Goal: Share content: Share content

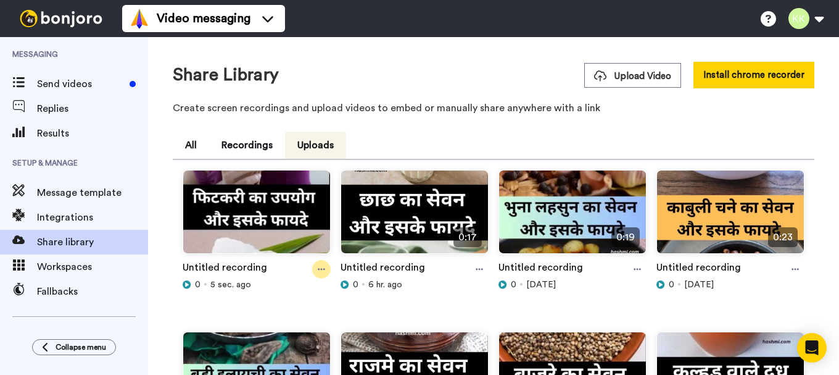
click at [321, 271] on icon at bounding box center [321, 269] width 7 height 9
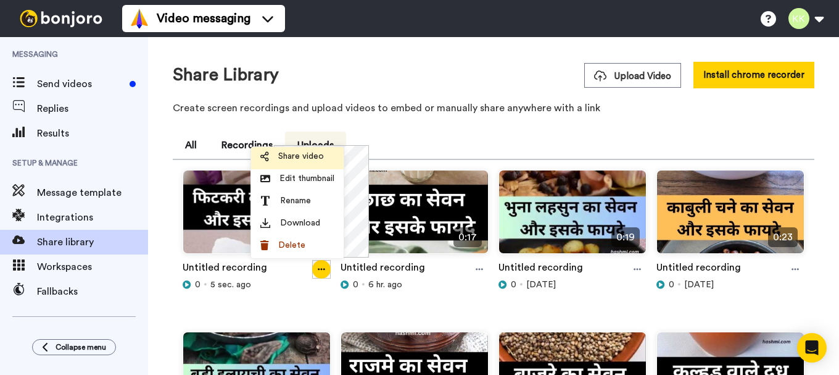
click at [298, 157] on span "Share video" at bounding box center [301, 156] width 46 height 12
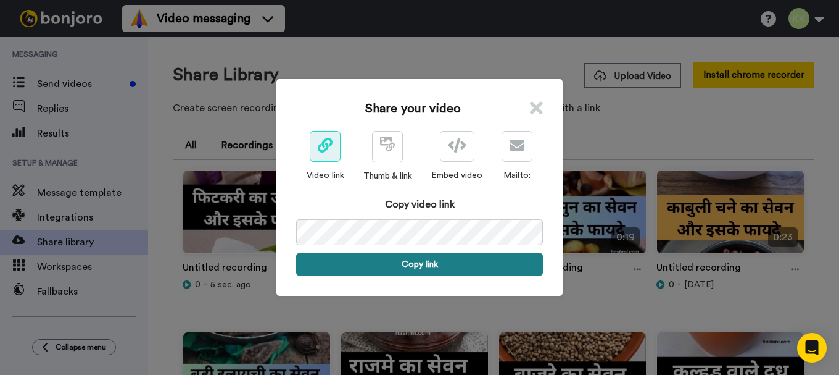
click at [418, 258] on button "Copy link" at bounding box center [419, 263] width 247 height 23
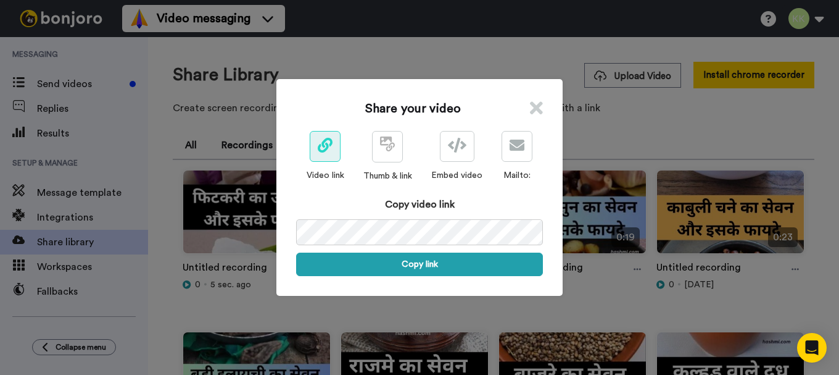
scroll to position [0, 59]
